Goal: Check status

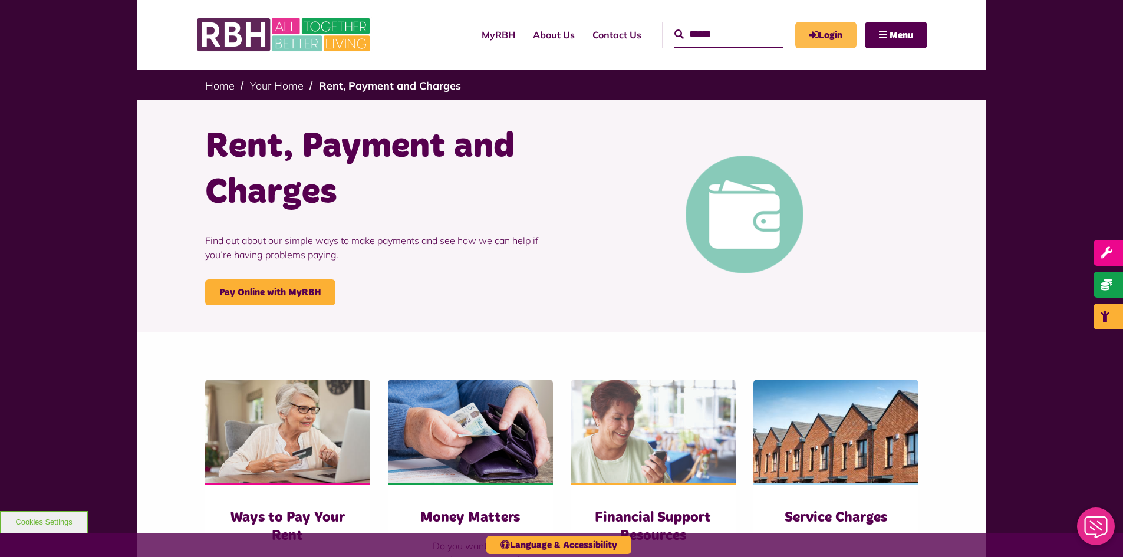
click at [816, 37] on link "Login" at bounding box center [825, 35] width 61 height 27
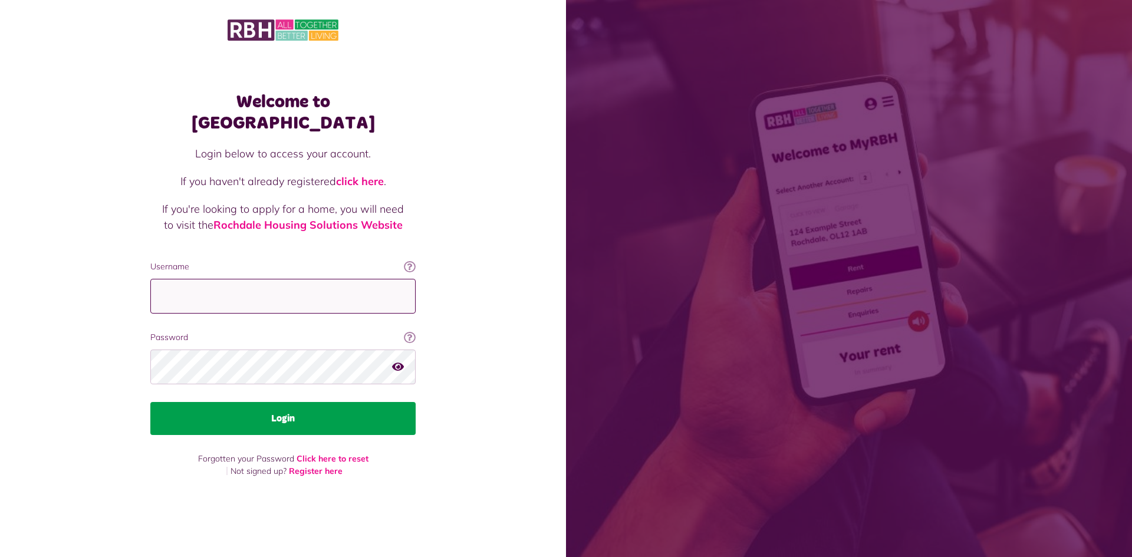
type input "**********"
click at [338, 404] on button "Login" at bounding box center [282, 418] width 265 height 33
click at [316, 408] on button "Login" at bounding box center [282, 418] width 265 height 33
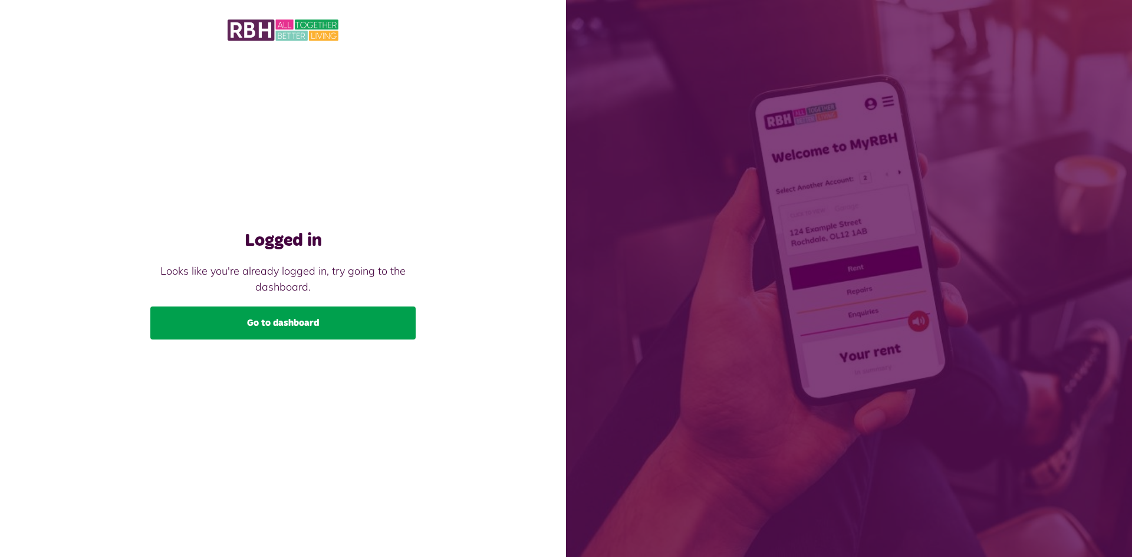
click at [250, 321] on link "Go to dashboard" at bounding box center [282, 322] width 265 height 33
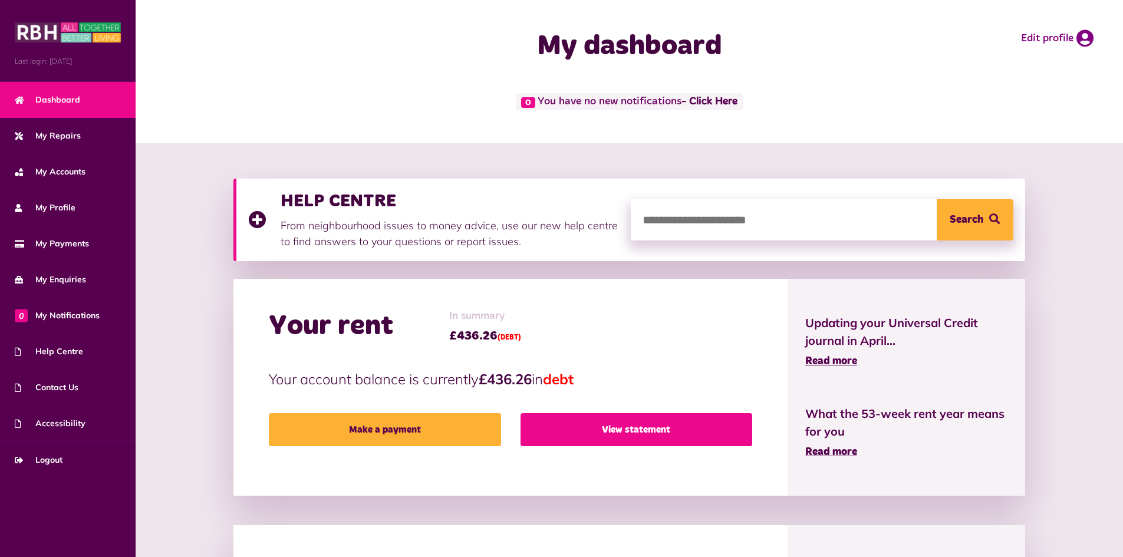
click at [643, 427] on link "View statement" at bounding box center [636, 429] width 232 height 33
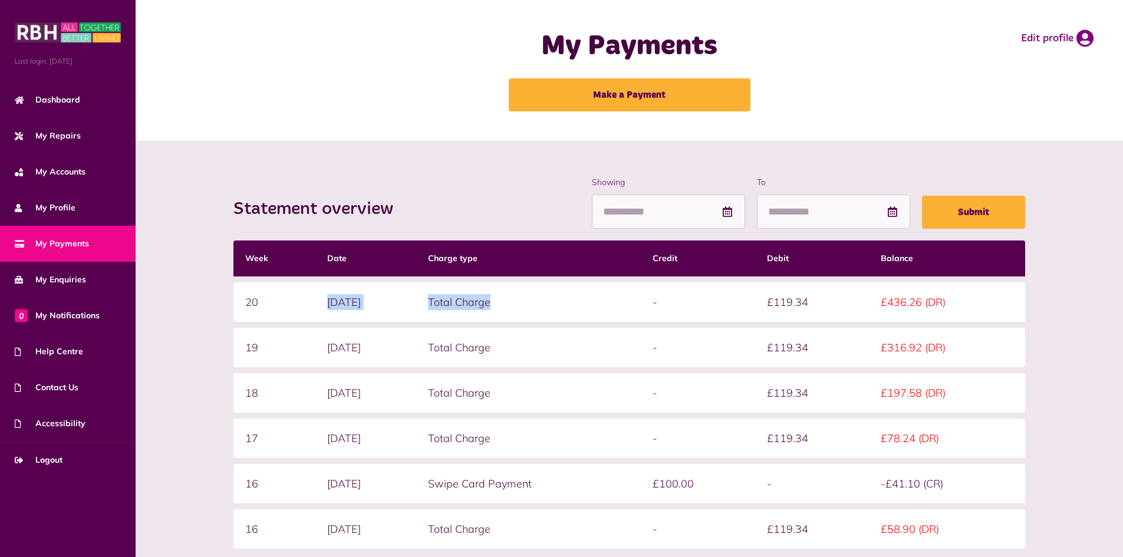
drag, startPoint x: 324, startPoint y: 304, endPoint x: 624, endPoint y: 314, distance: 299.5
click at [624, 314] on tr "20 [DATE] Total Charge - £119.34 £436.26 (DR)" at bounding box center [628, 301] width 791 height 39
